Goal: Find contact information: Find contact information

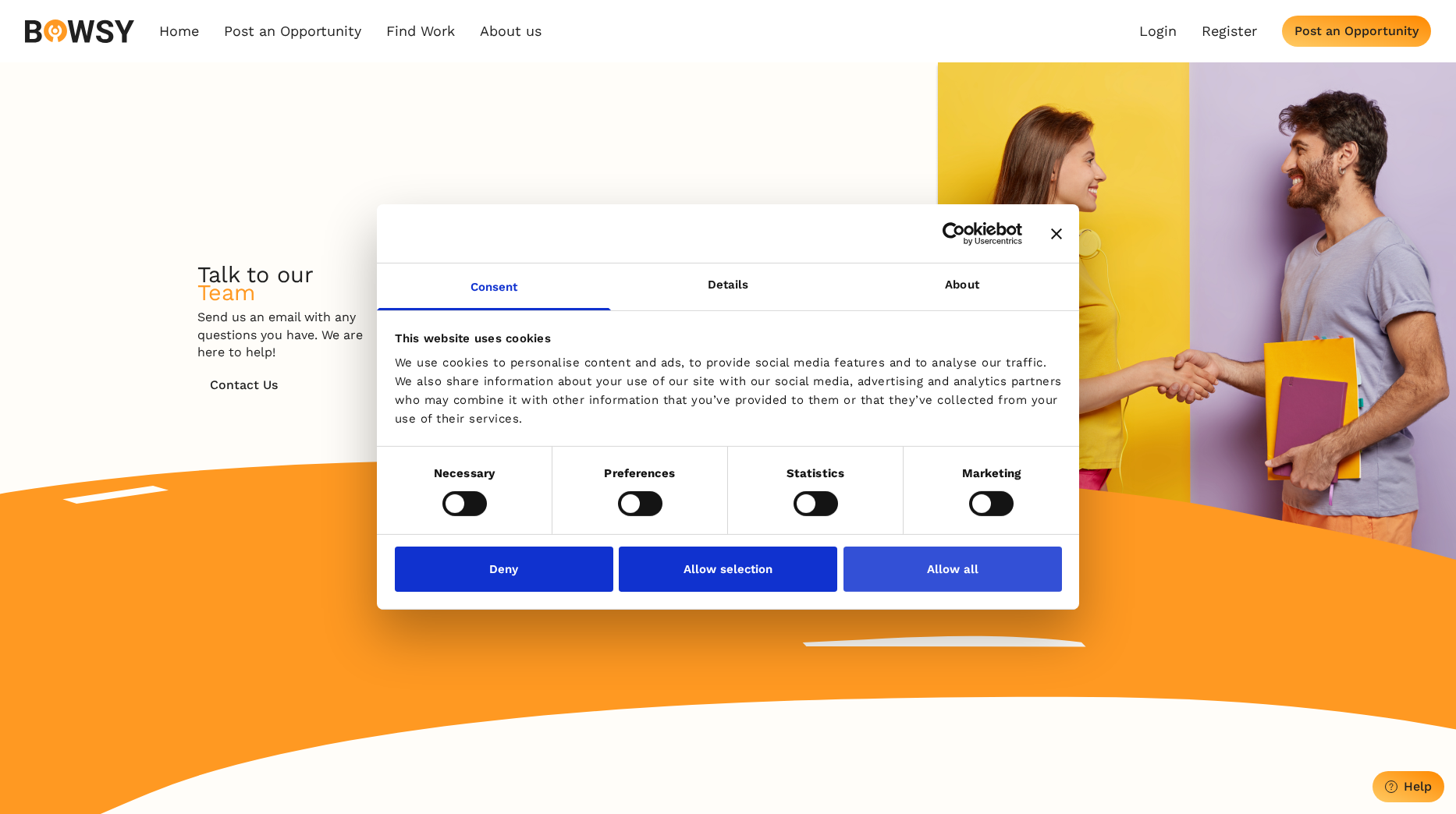
click at [964, 578] on button "Allow all" at bounding box center [952, 569] width 219 height 45
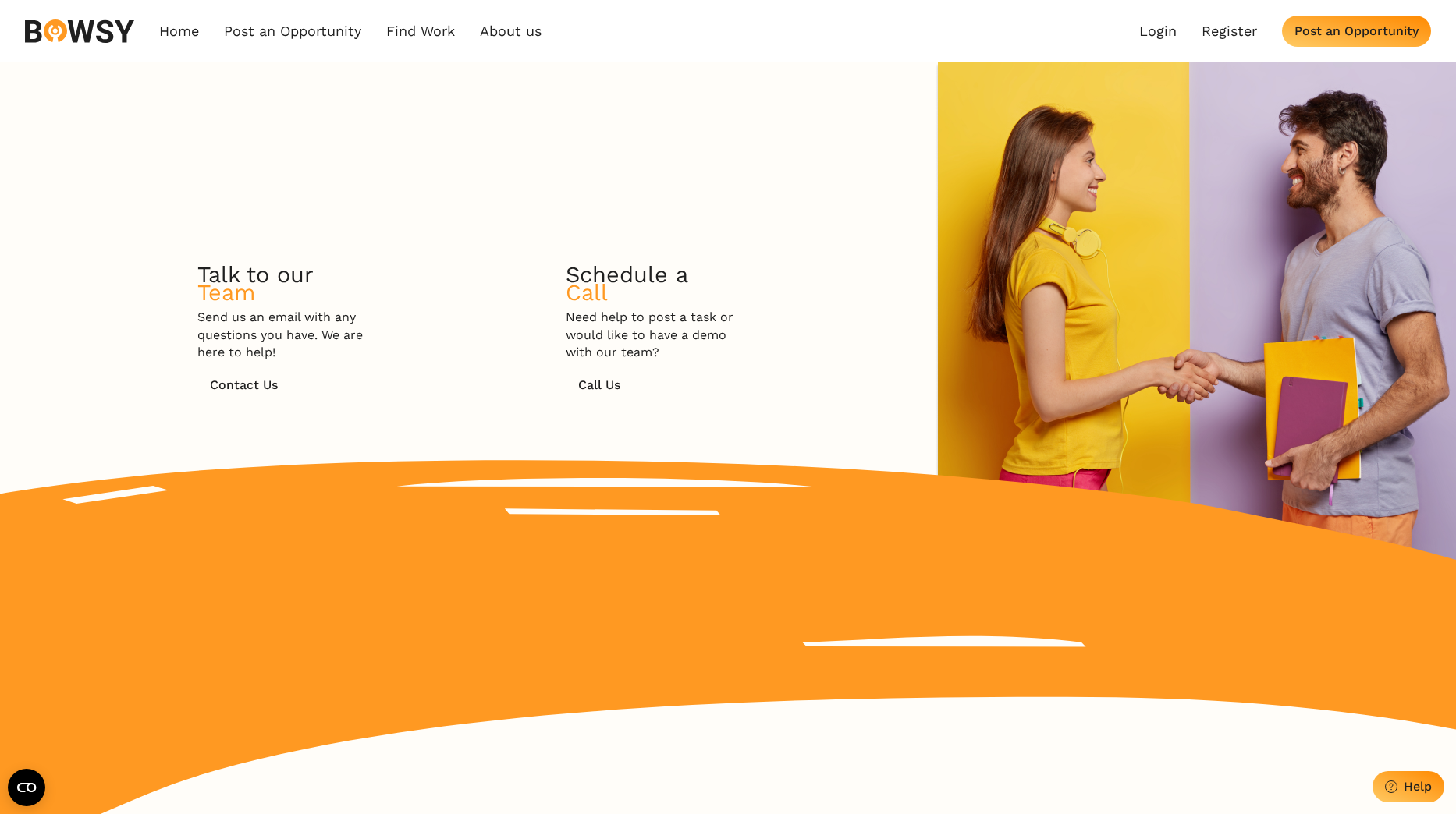
click at [111, 35] on img at bounding box center [79, 31] width 109 height 24
